Goal: Communication & Community: Answer question/provide support

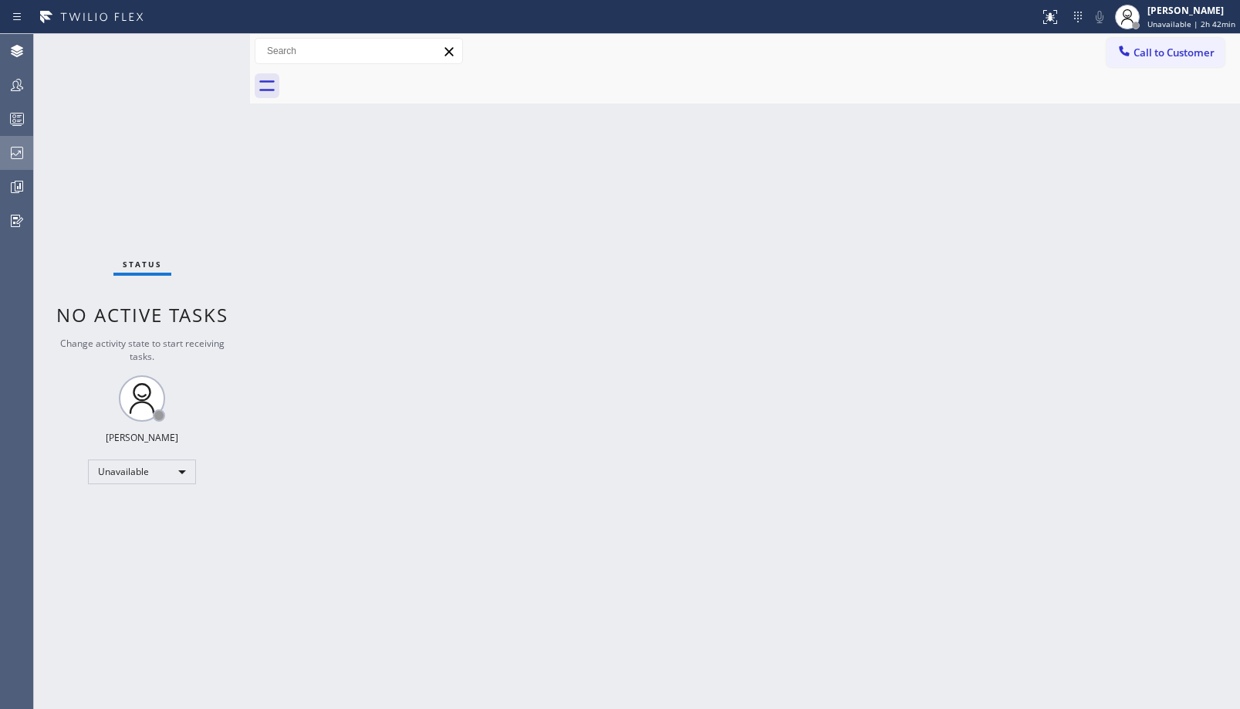
click at [8, 146] on icon at bounding box center [17, 153] width 19 height 19
click at [27, 147] on div at bounding box center [17, 153] width 34 height 19
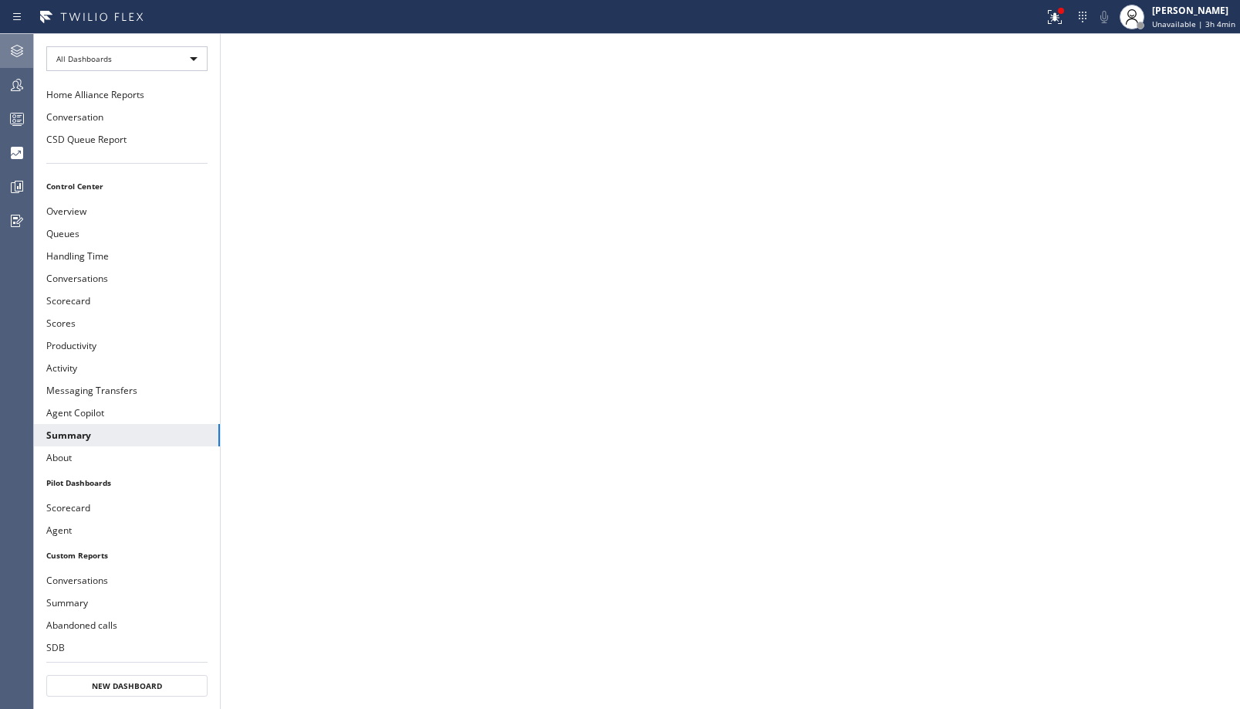
click at [16, 50] on icon at bounding box center [17, 51] width 19 height 19
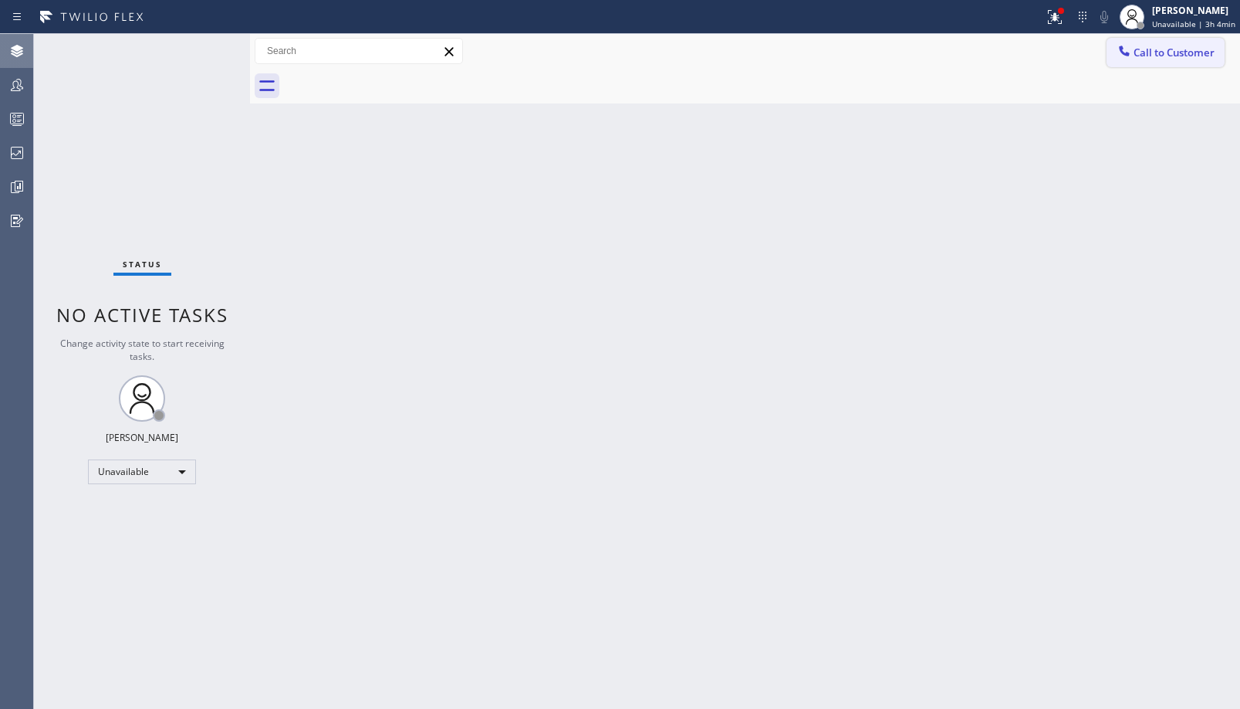
click at [1150, 63] on button "Call to Customer" at bounding box center [1166, 52] width 118 height 29
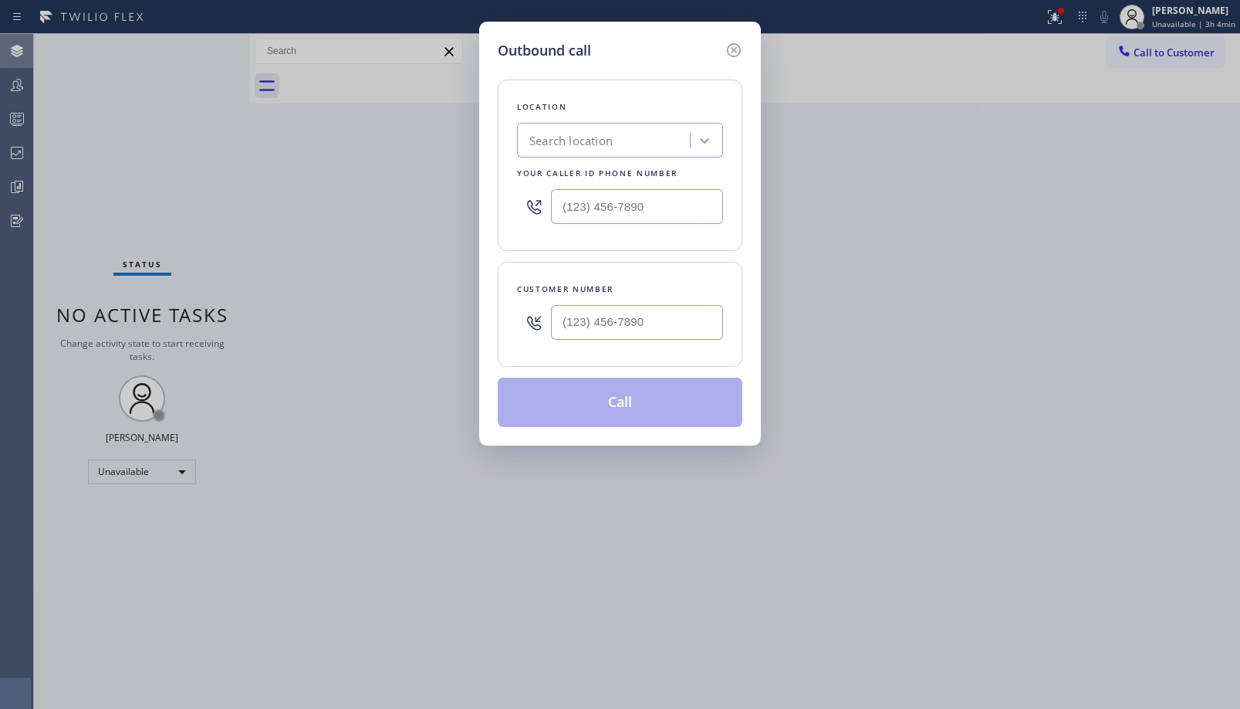
click at [632, 178] on div "Your caller id phone number" at bounding box center [620, 173] width 206 height 16
click at [620, 202] on input "(___) ___-____" at bounding box center [637, 206] width 172 height 35
paste input "855) 731-5952"
drag, startPoint x: 671, startPoint y: 201, endPoint x: 310, endPoint y: 189, distance: 360.6
click at [310, 189] on div "Outbound call Location Search location Your caller id phone number [PHONE_NUMBE…" at bounding box center [620, 354] width 1240 height 709
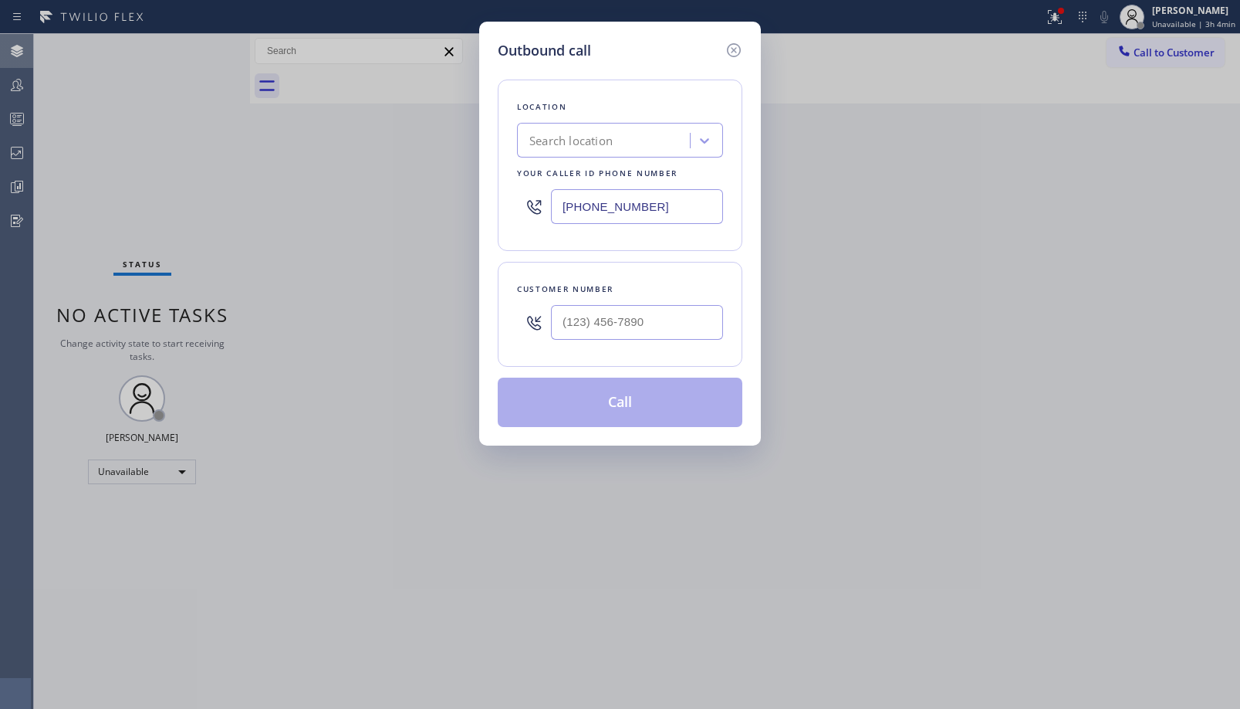
paste input "4"
type input "[PHONE_NUMBER]"
click at [722, 44] on div "Outbound call" at bounding box center [620, 50] width 245 height 21
click at [729, 43] on icon at bounding box center [734, 50] width 19 height 19
